Goal: Download file/media

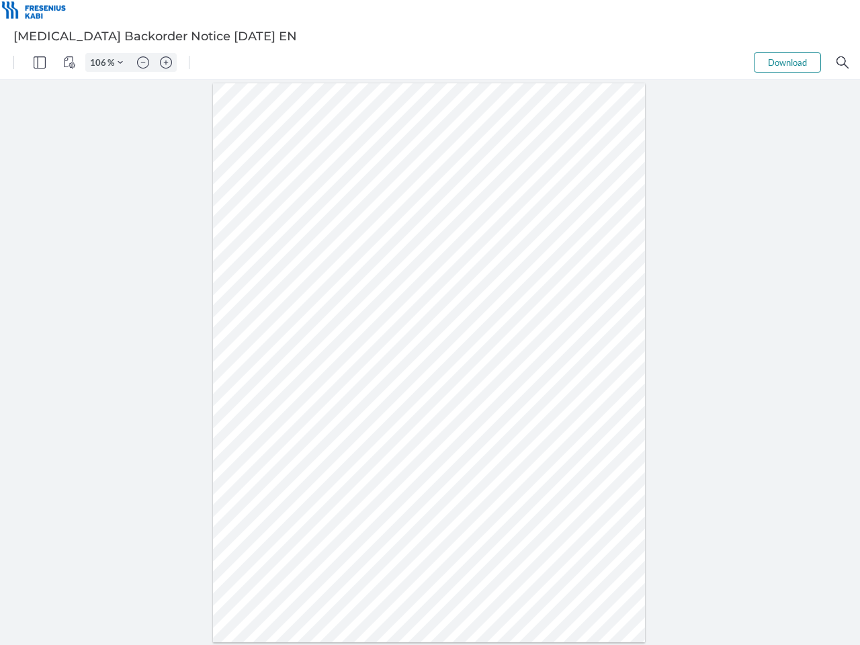
click at [40, 62] on img "Panel" at bounding box center [40, 62] width 12 height 12
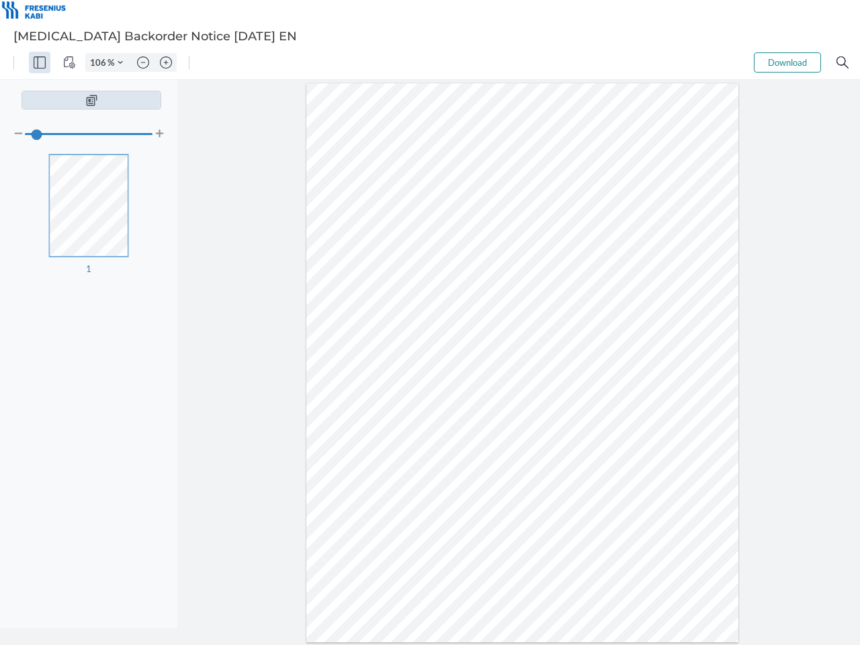
click at [69, 62] on img "View Controls" at bounding box center [69, 62] width 12 height 12
click at [100, 62] on input "106" at bounding box center [96, 62] width 21 height 12
click at [120, 62] on img "Zoom Controls" at bounding box center [120, 62] width 5 height 5
click at [143, 62] on img "Zoom out" at bounding box center [143, 62] width 12 height 12
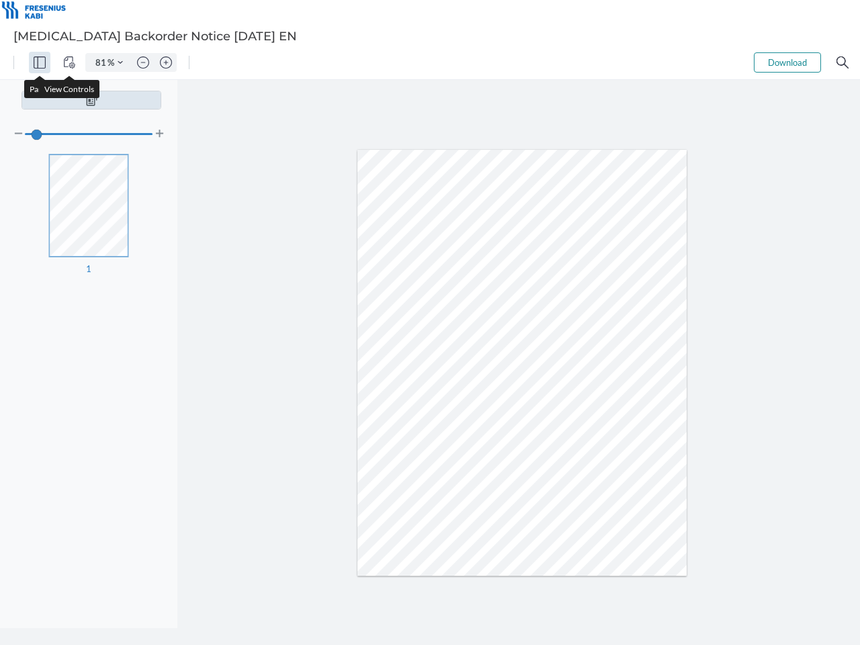
click at [166, 62] on img "Zoom in" at bounding box center [166, 62] width 12 height 12
type input "106"
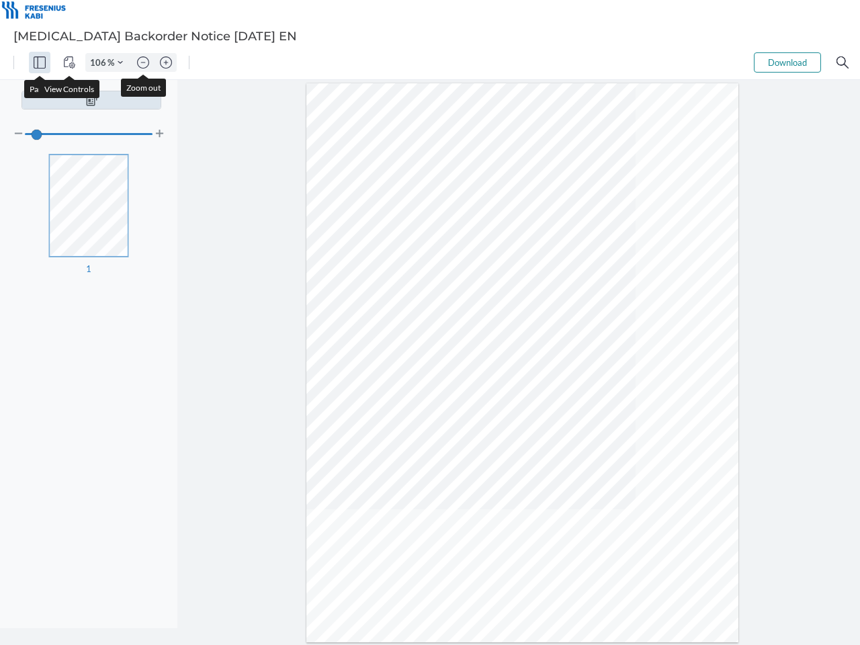
click at [787, 62] on button "Download" at bounding box center [787, 62] width 67 height 20
click at [842, 62] on img "Search" at bounding box center [842, 62] width 12 height 12
